Goal: Use online tool/utility: Utilize a website feature to perform a specific function

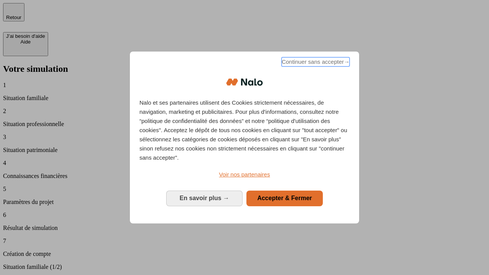
click at [315, 63] on span "Continuer sans accepter →" at bounding box center [315, 61] width 68 height 9
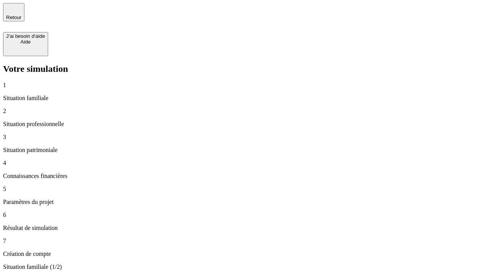
type input "30 000"
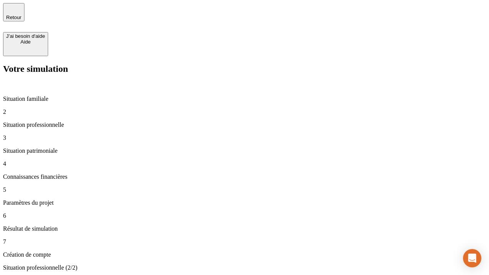
type input "40 000"
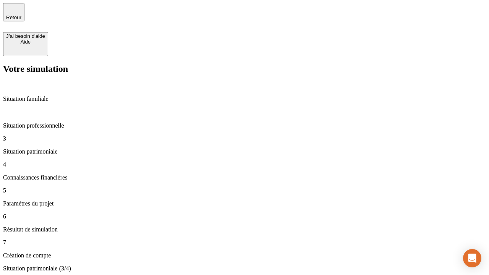
type input "1 100"
type input "20"
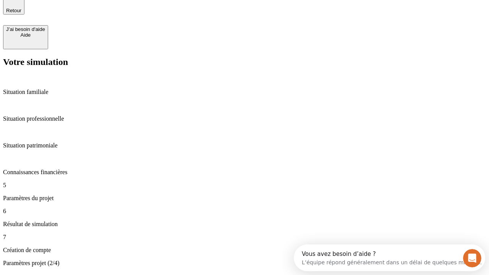
type input "40"
type input "62"
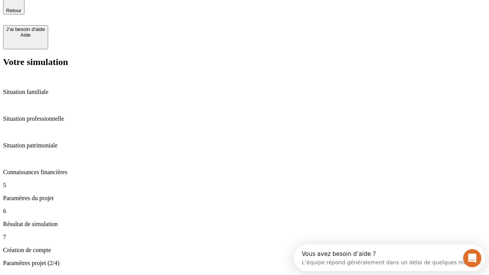
type input "50 000"
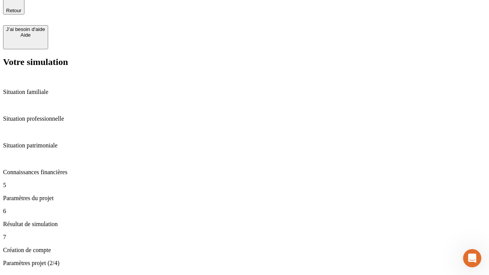
type input "640"
